Goal: Transaction & Acquisition: Purchase product/service

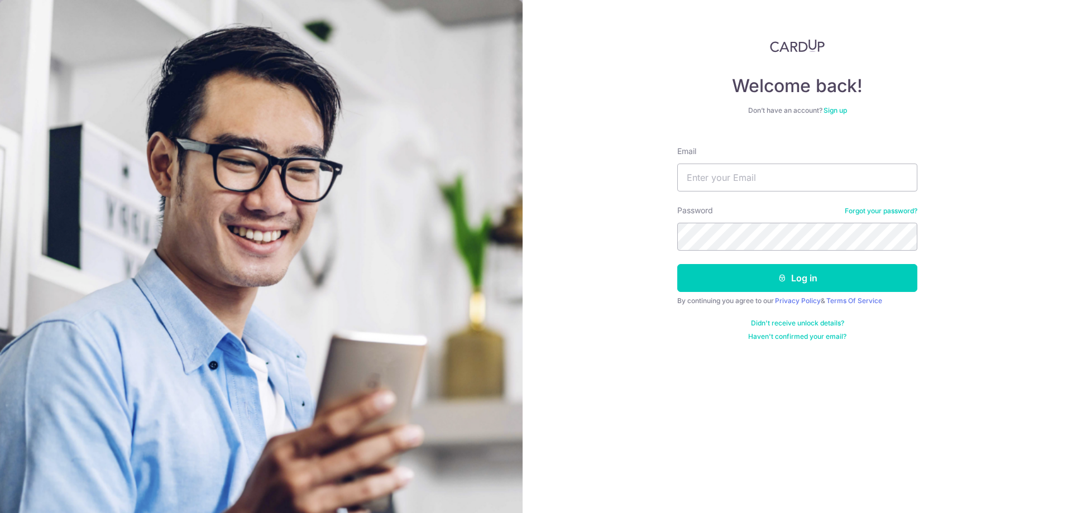
click at [796, 179] on input "Email" at bounding box center [797, 178] width 240 height 28
type input "[EMAIL_ADDRESS][DOMAIN_NAME]"
click at [677, 264] on button "Log in" at bounding box center [797, 278] width 240 height 28
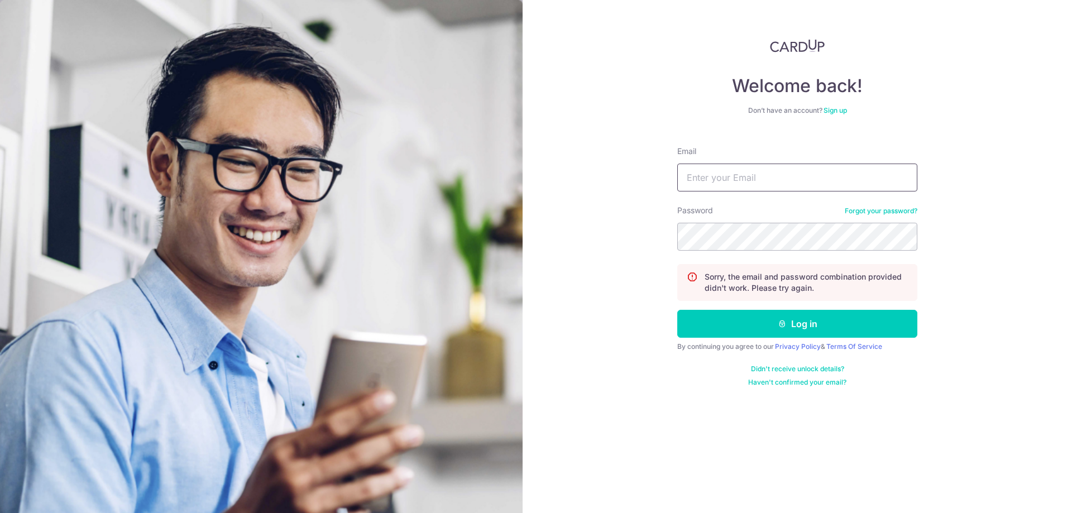
click at [745, 182] on input "Email" at bounding box center [797, 178] width 240 height 28
type input "krishnanramdas@gmail.com"
click at [677, 310] on button "Log in" at bounding box center [797, 324] width 240 height 28
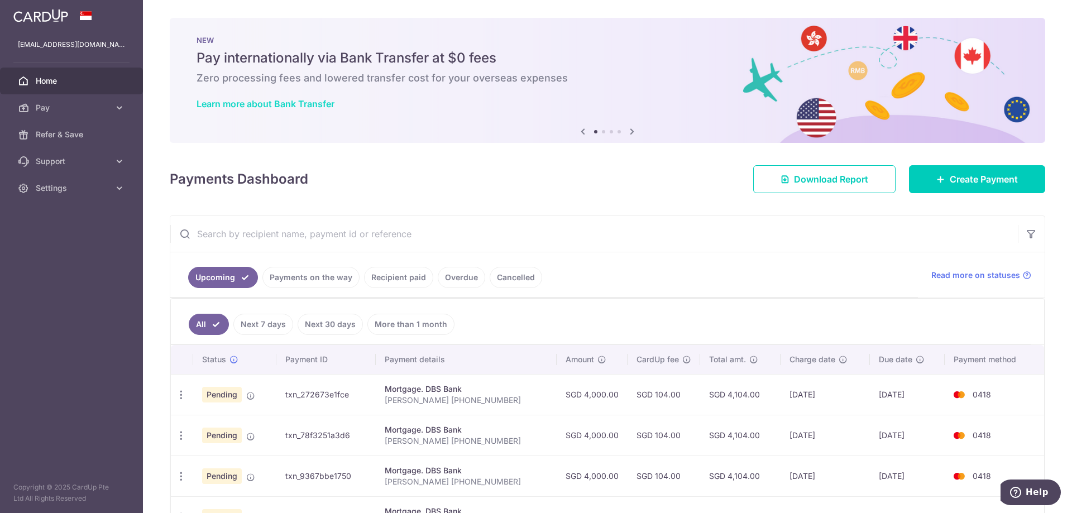
click at [305, 100] on link "Learn more about Bank Transfer" at bounding box center [266, 103] width 138 height 11
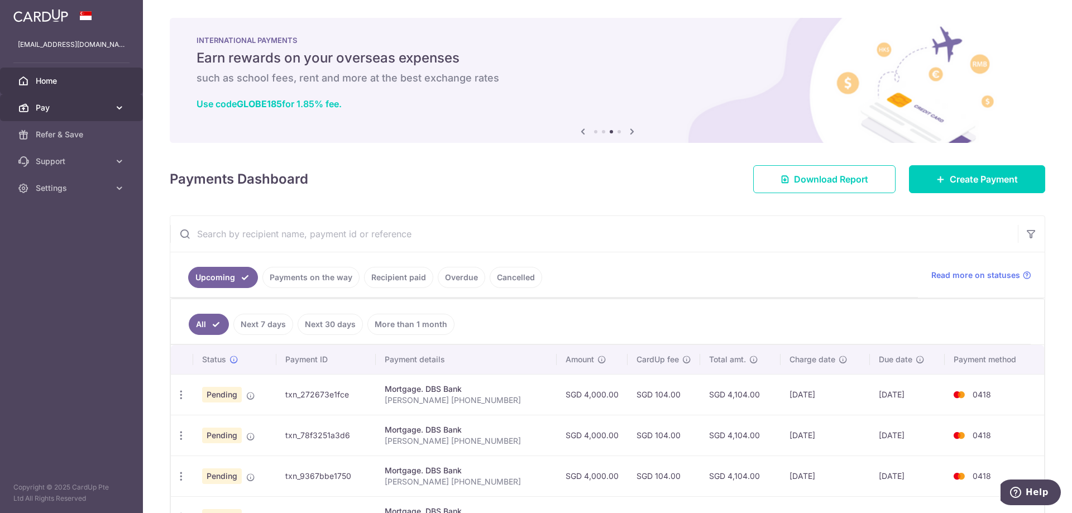
click at [51, 109] on span "Pay" at bounding box center [73, 107] width 74 height 11
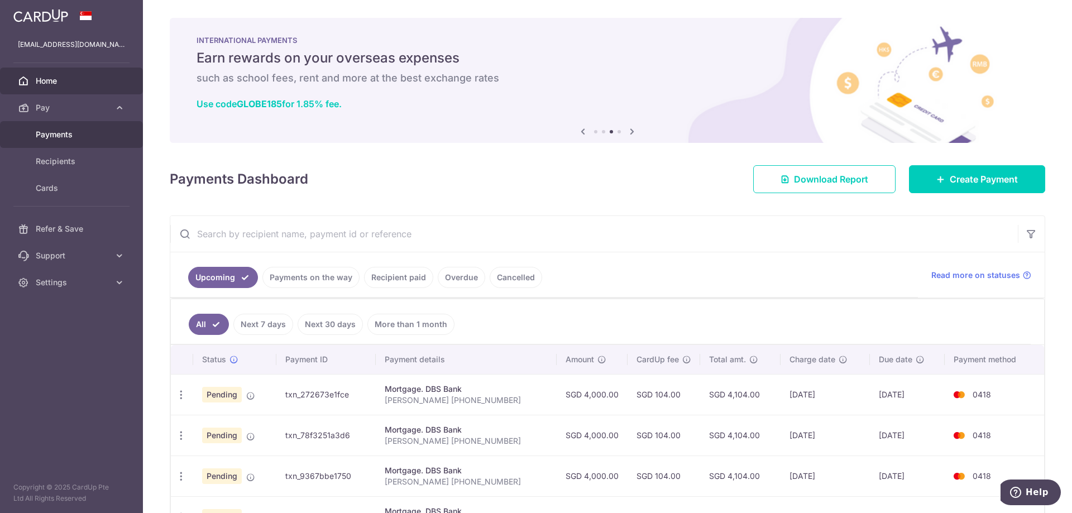
click at [59, 137] on span "Payments" at bounding box center [73, 134] width 74 height 11
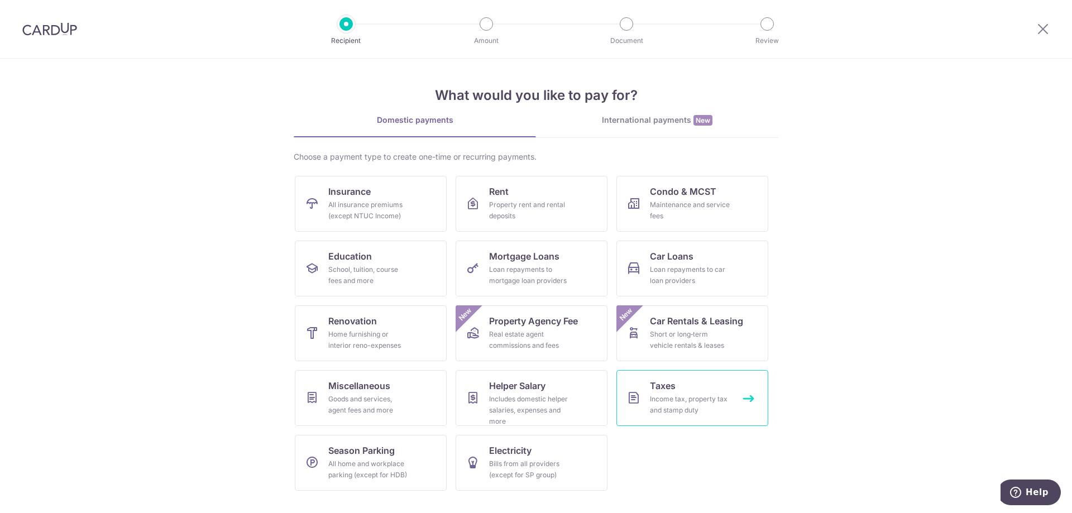
click at [681, 405] on div "Income tax, property tax and stamp duty" at bounding box center [690, 405] width 80 height 22
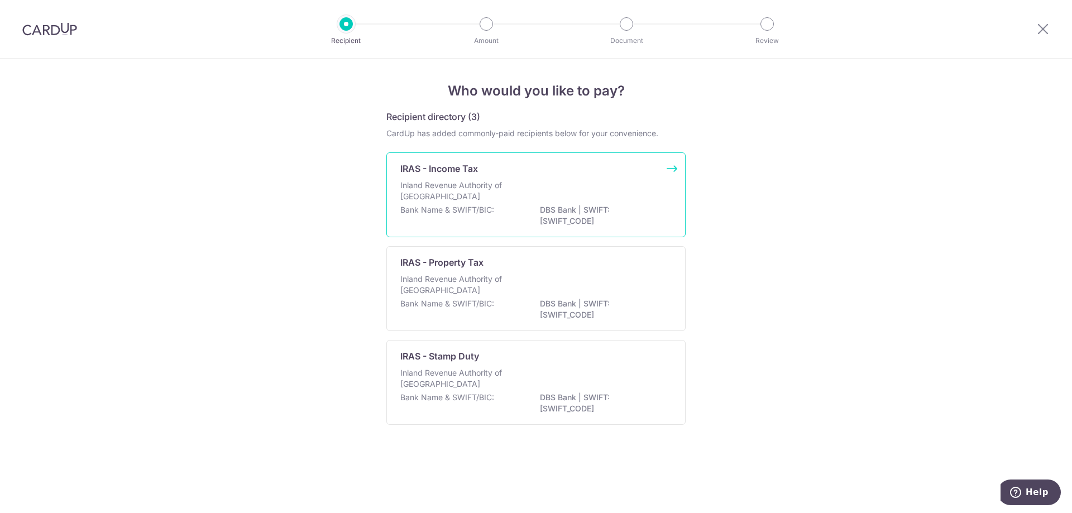
click at [504, 204] on div "Bank Name & SWIFT/BIC: DBS Bank | SWIFT: [SWIFT_CODE]" at bounding box center [535, 215] width 271 height 23
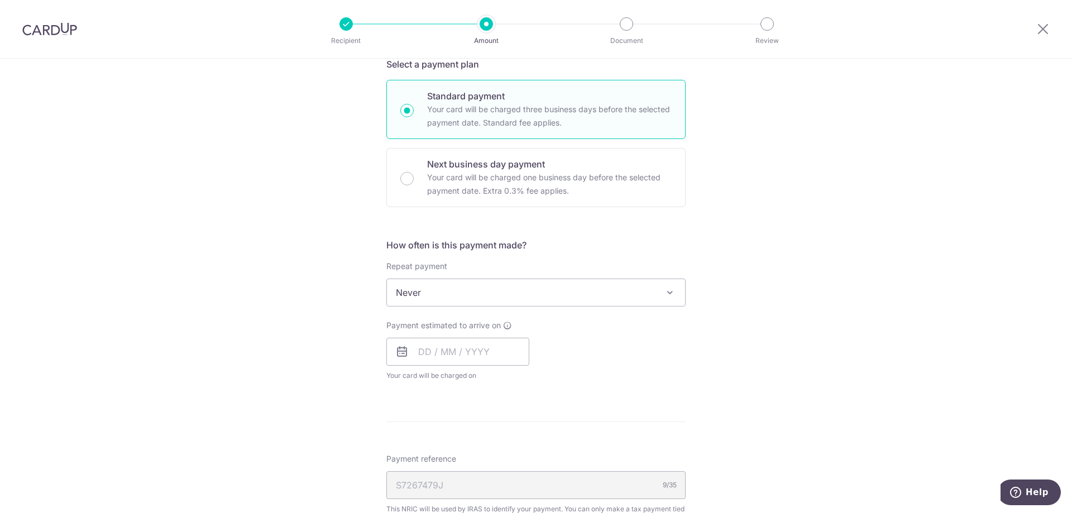
scroll to position [391, 0]
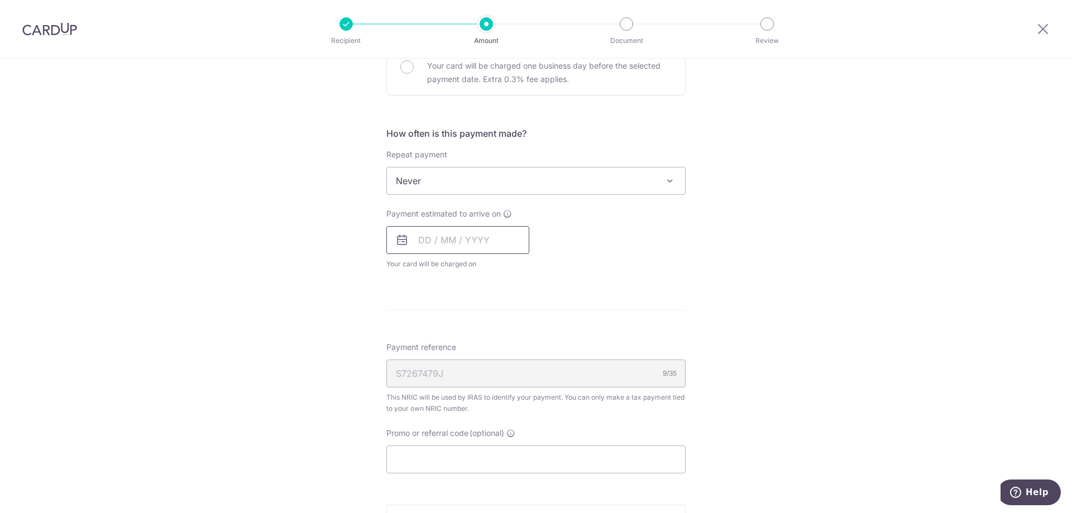
click at [428, 238] on input "text" at bounding box center [457, 240] width 143 height 28
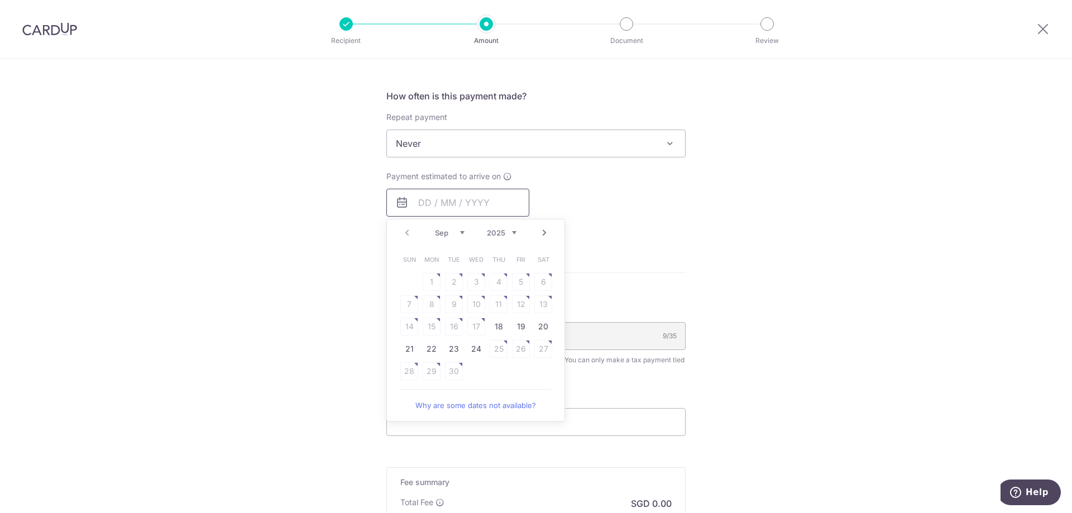
scroll to position [447, 0]
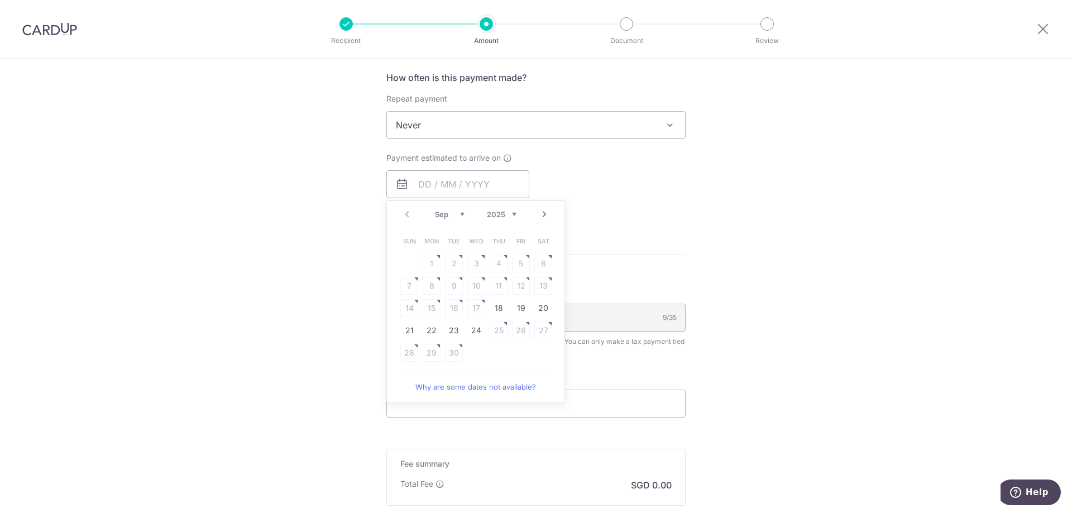
click at [466, 391] on link "Why are some dates not available?" at bounding box center [475, 387] width 151 height 22
click at [544, 211] on link "Next" at bounding box center [544, 214] width 13 height 13
click at [783, 414] on div "Tell us more about your payment Enter one-time or monthly payment amount SGD Th…" at bounding box center [536, 130] width 1072 height 1037
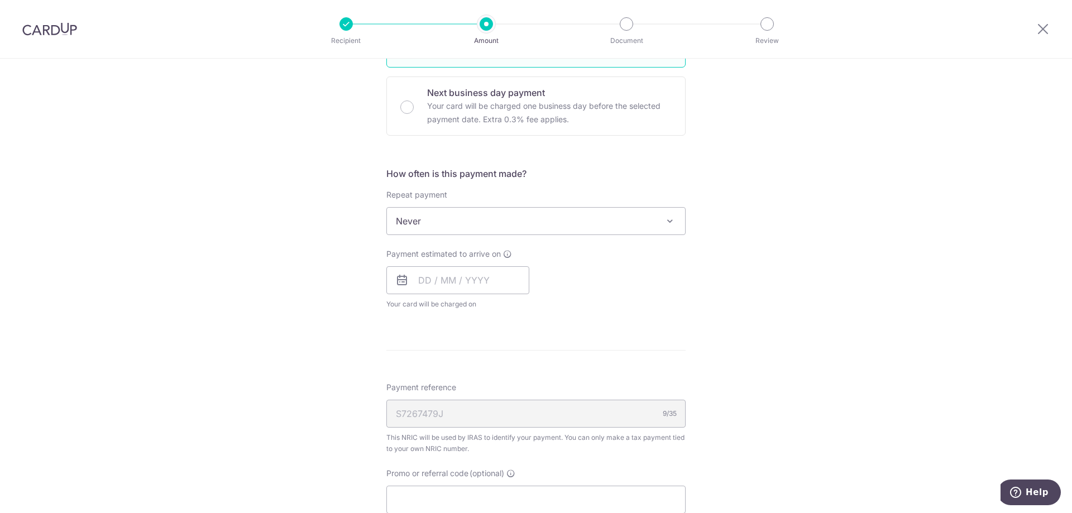
scroll to position [391, 0]
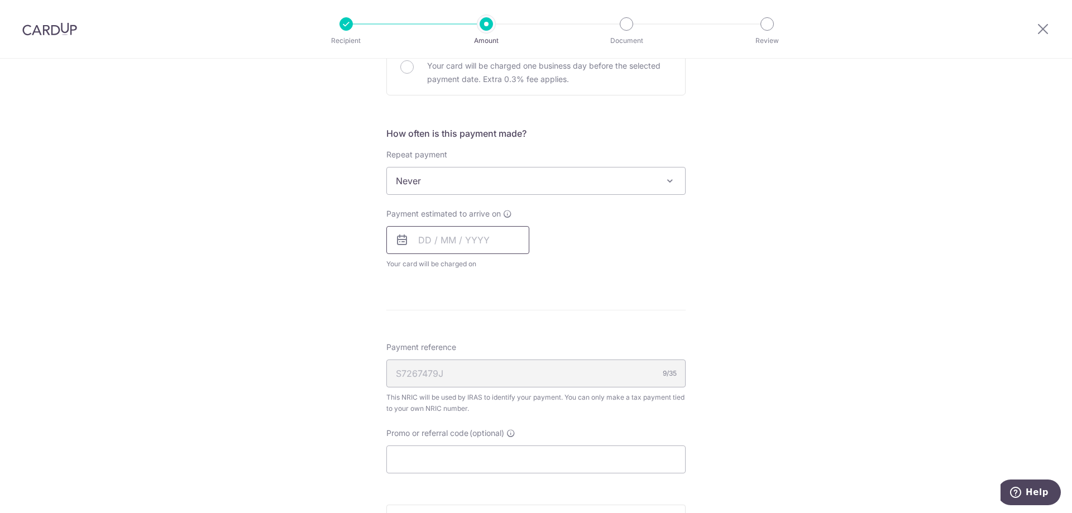
click at [480, 236] on input "text" at bounding box center [457, 240] width 143 height 28
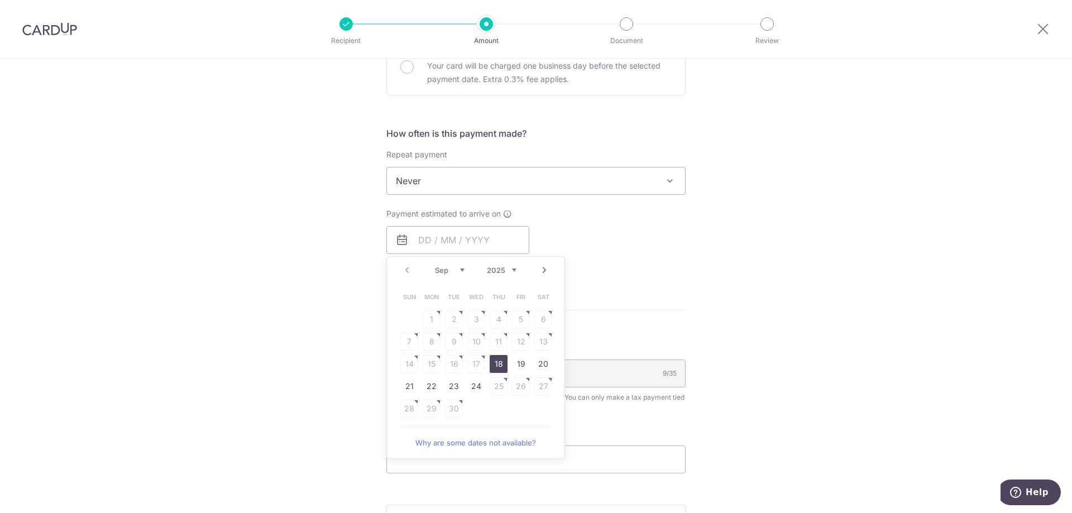
click at [633, 271] on div "How often is this payment made? Repeat payment Never Every month Never To set u…" at bounding box center [535, 203] width 299 height 152
